Goal: Task Accomplishment & Management: Complete application form

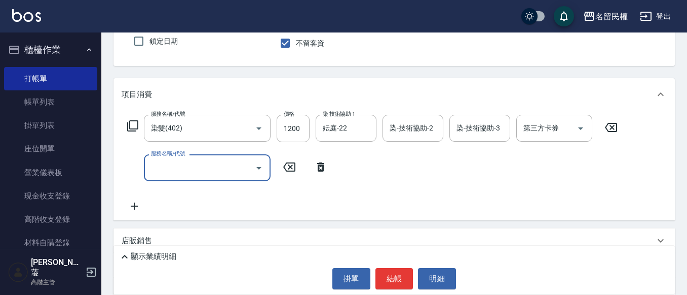
scroll to position [101, 0]
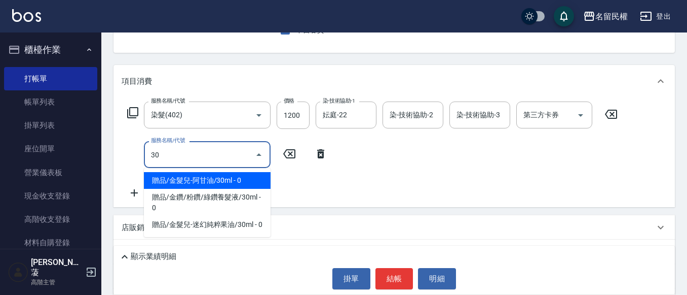
type input "3"
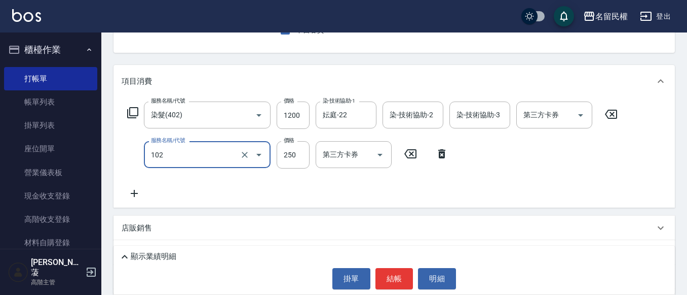
type input "指定洗髮(102)"
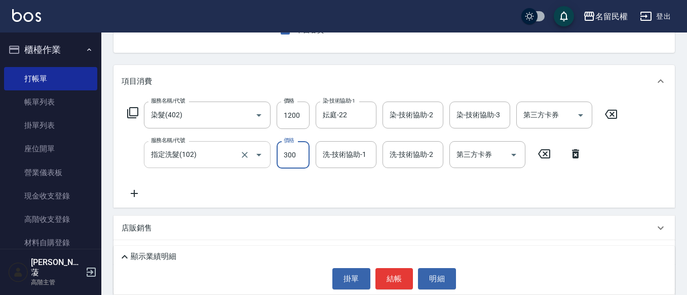
type input "300"
type input "2"
click at [341, 166] on div "洗-技術協助-1" at bounding box center [346, 154] width 61 height 27
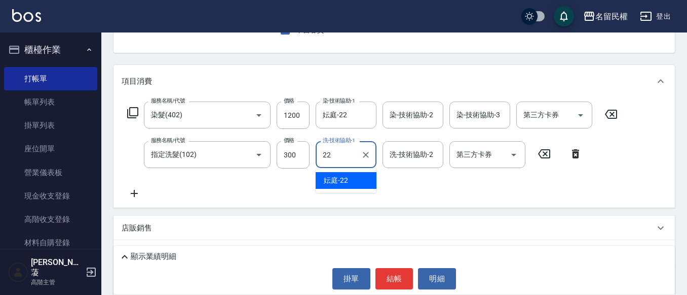
type input "妘庭-22"
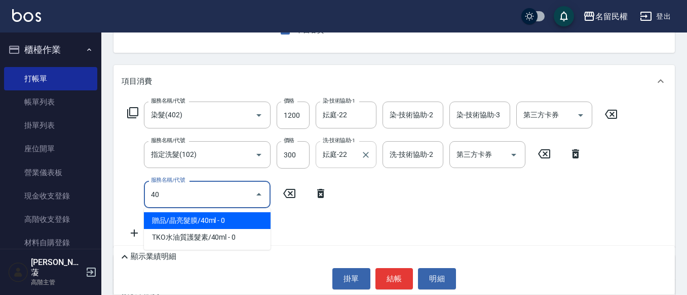
type input "4"
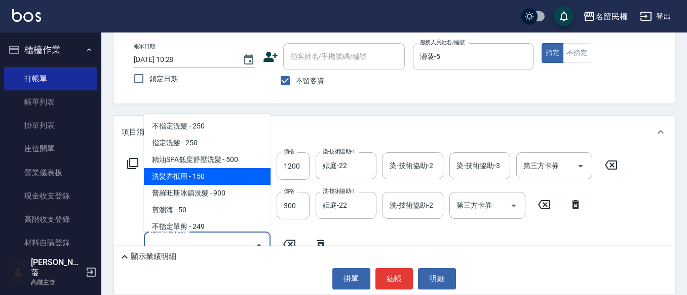
scroll to position [51, 0]
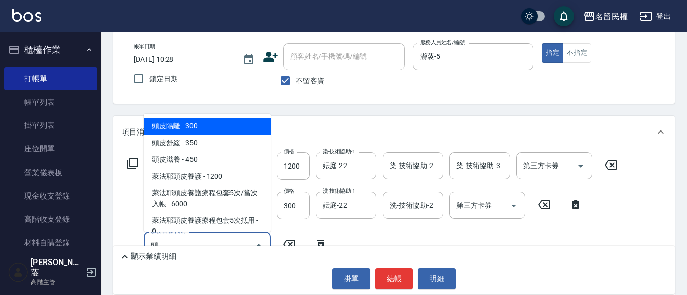
click at [245, 124] on span "頭皮隔離 - 300" at bounding box center [207, 126] width 127 height 17
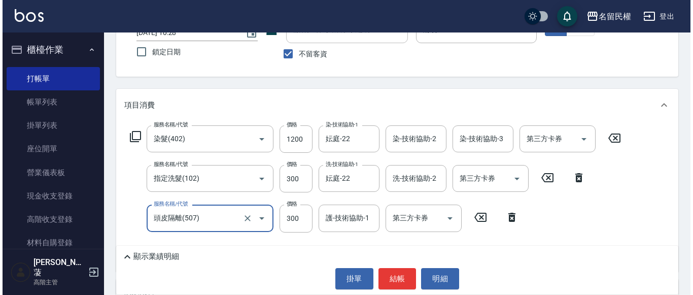
scroll to position [101, 0]
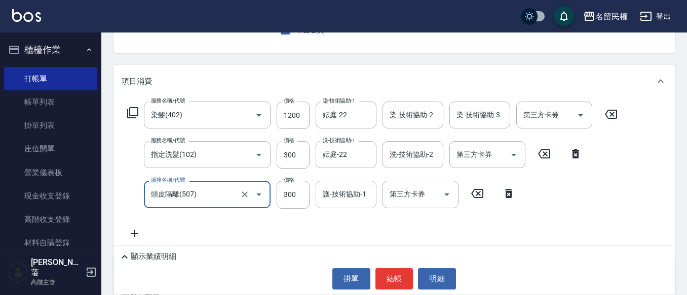
type input "頭皮隔離(507)"
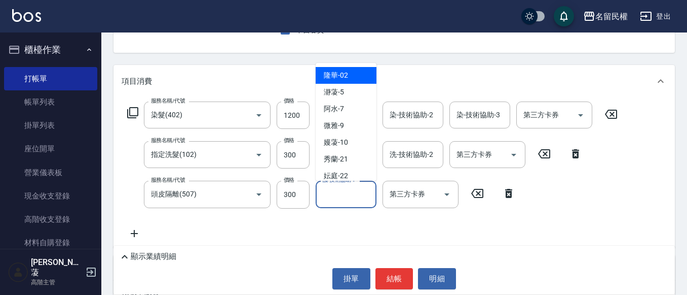
click at [338, 193] on input "護-技術協助-1" at bounding box center [346, 194] width 52 height 18
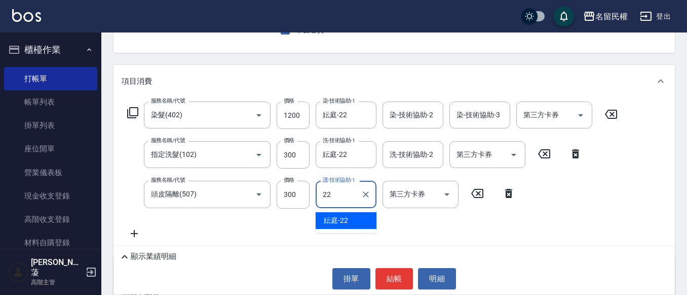
type input "妘庭-22"
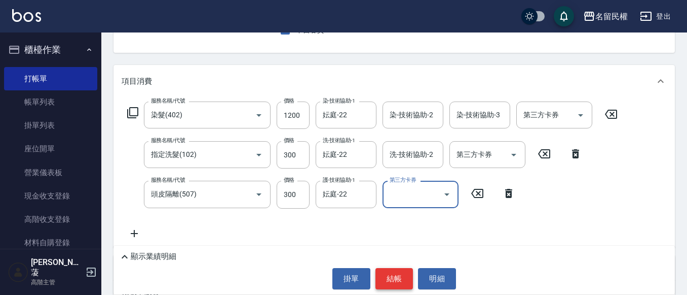
click at [397, 273] on button "結帳" at bounding box center [395, 278] width 38 height 21
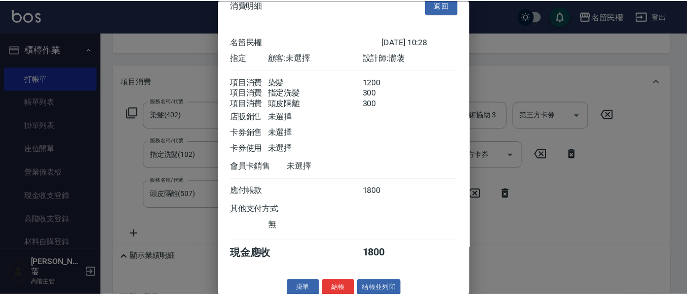
scroll to position [0, 0]
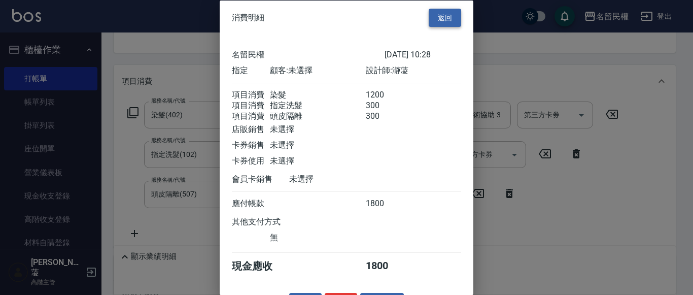
click at [433, 17] on button "返回" at bounding box center [444, 17] width 32 height 19
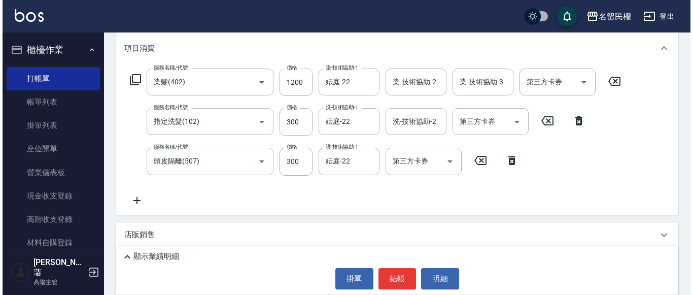
scroll to position [152, 0]
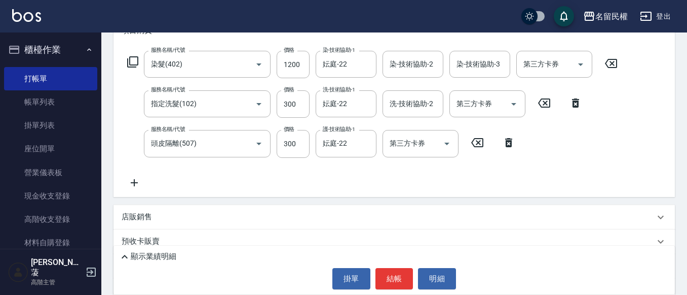
click at [142, 181] on icon at bounding box center [134, 182] width 25 height 12
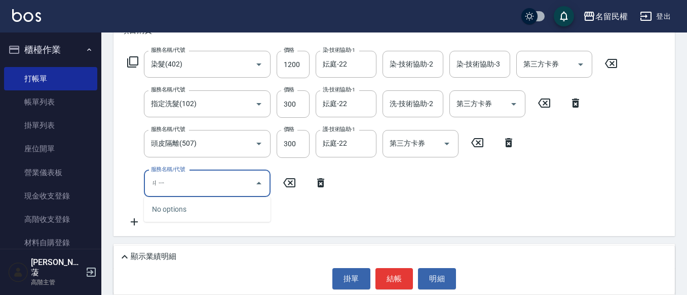
type input "ㄐ"
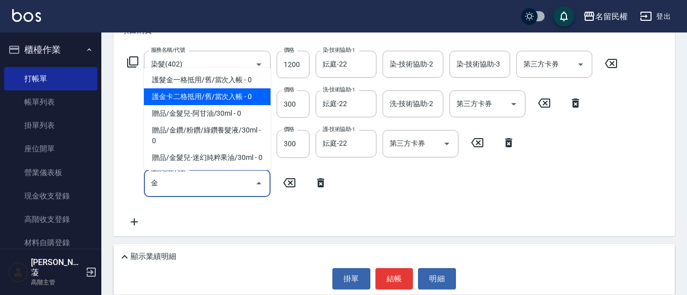
click at [207, 88] on span "護金卡二格抵用/舊/當次入帳 - 0" at bounding box center [207, 96] width 127 height 17
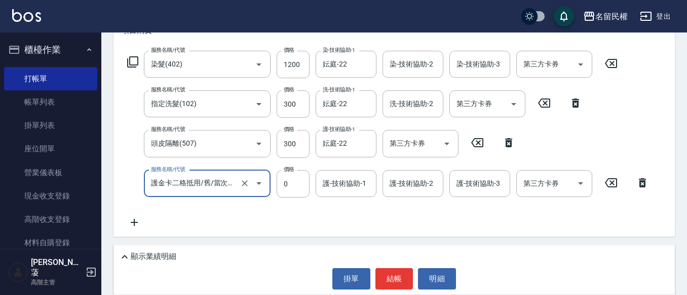
type input "護金卡二格抵用/舊/當次入帳(505)"
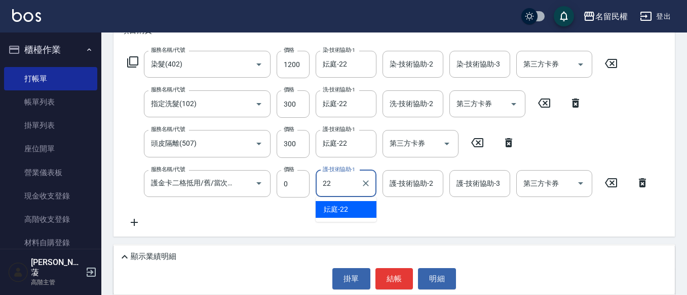
type input "妘庭-22"
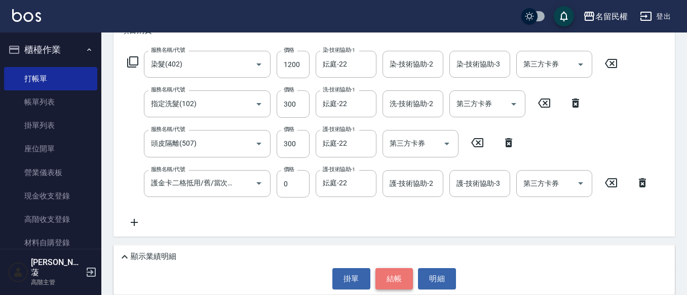
click at [380, 271] on button "結帳" at bounding box center [395, 278] width 38 height 21
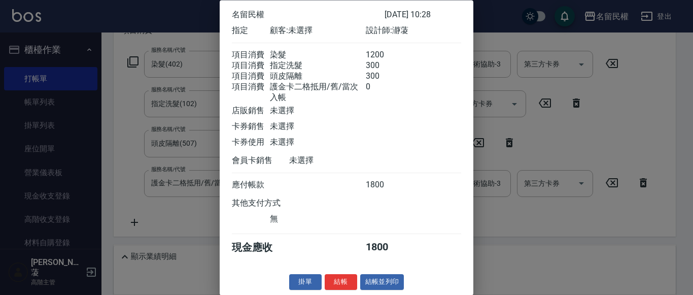
scroll to position [62, 0]
click at [344, 278] on button "結帳" at bounding box center [340, 282] width 32 height 16
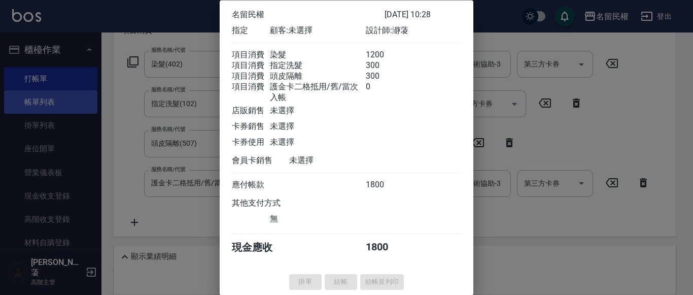
type input "[DATE] 11:49"
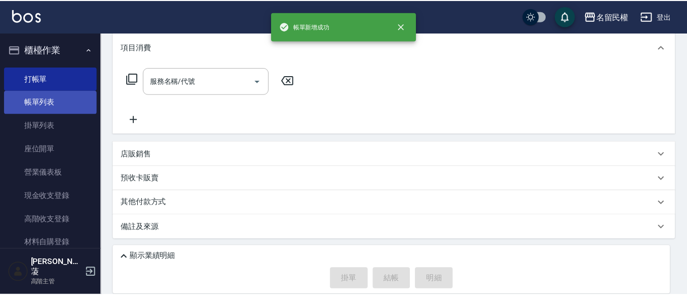
scroll to position [0, 0]
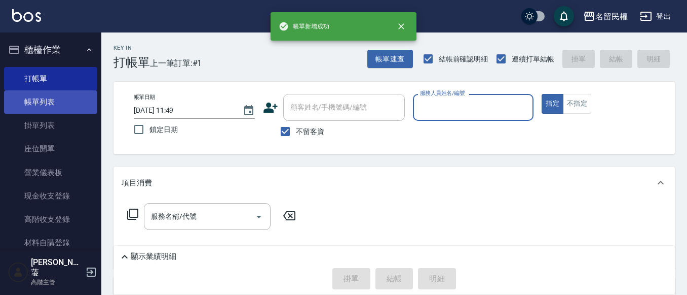
click at [55, 99] on link "帳單列表" at bounding box center [50, 101] width 93 height 23
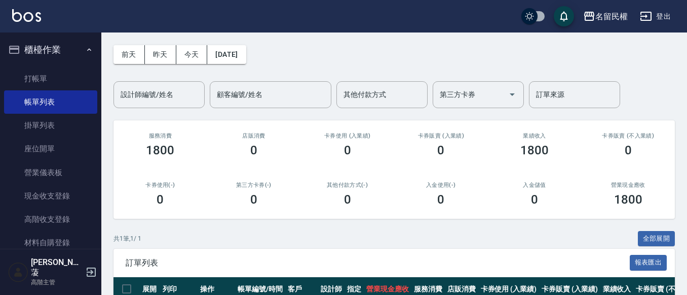
scroll to position [114, 0]
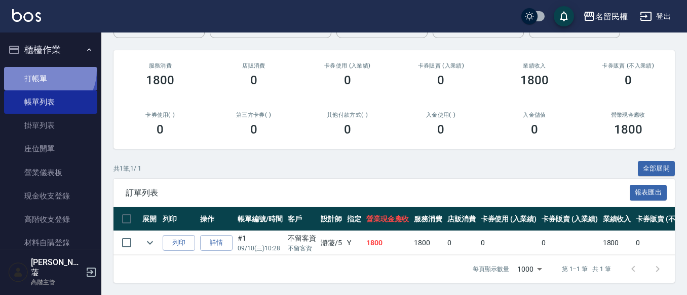
click at [44, 70] on link "打帳單" at bounding box center [50, 78] width 93 height 23
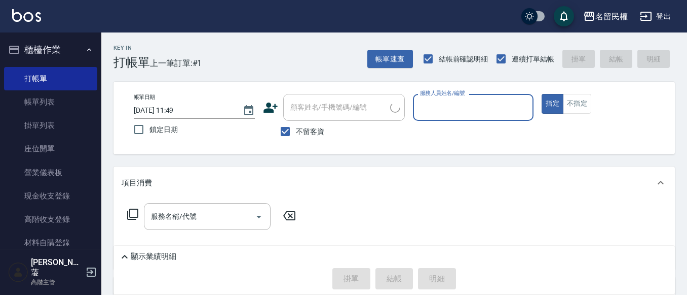
type input "7"
type input "瀞蓤-5"
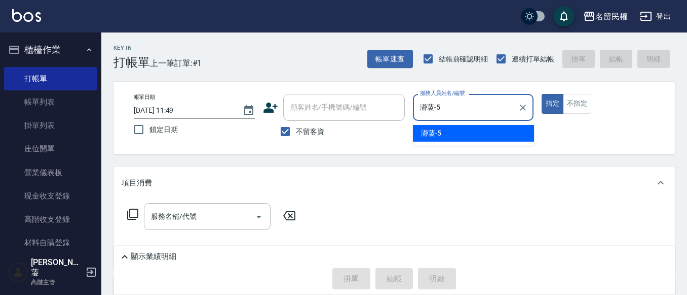
type button "true"
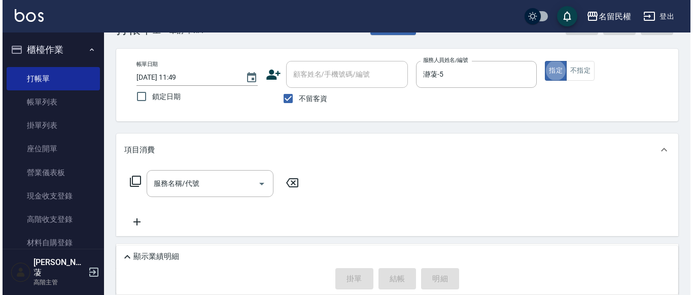
scroll to position [51, 0]
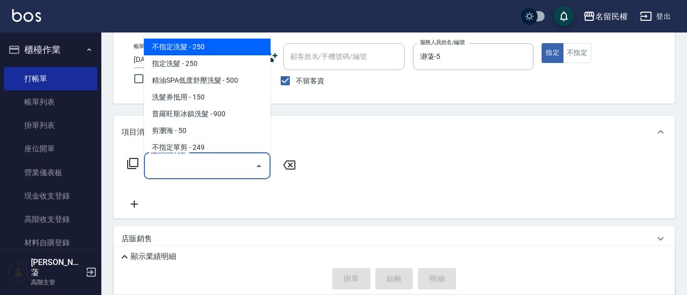
click at [202, 167] on input "服務名稱/代號" at bounding box center [200, 166] width 102 height 18
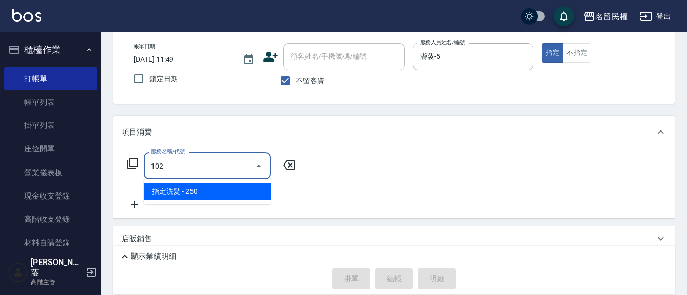
type input "指定洗髮(102)"
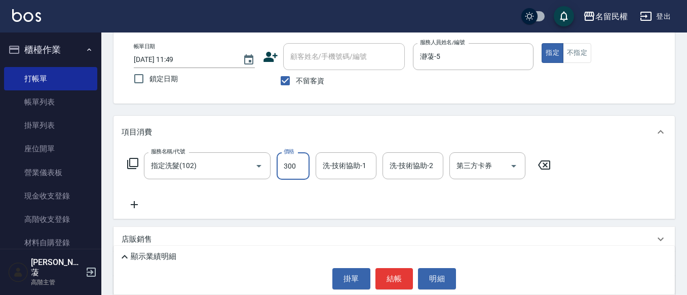
type input "300"
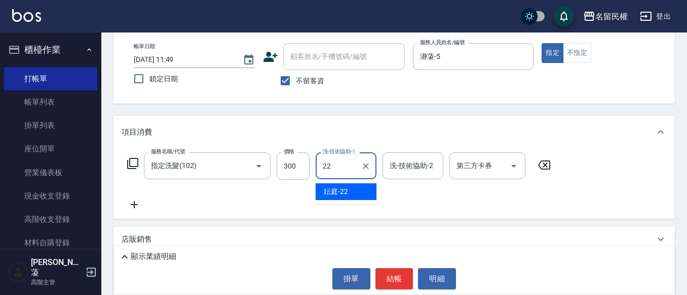
type input "妘庭-22"
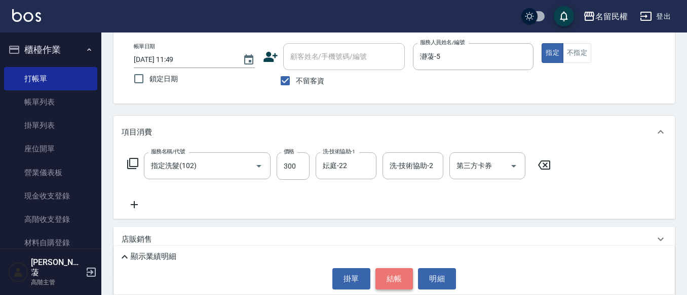
click at [384, 274] on button "結帳" at bounding box center [395, 278] width 38 height 21
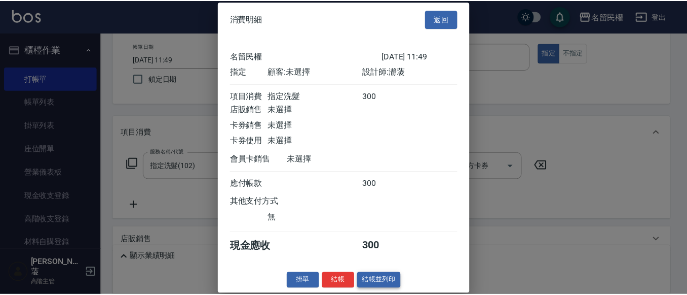
scroll to position [13, 0]
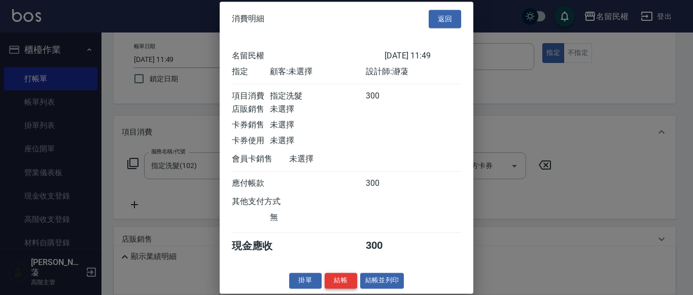
click at [339, 279] on button "結帳" at bounding box center [340, 280] width 32 height 16
